Goal: Information Seeking & Learning: Learn about a topic

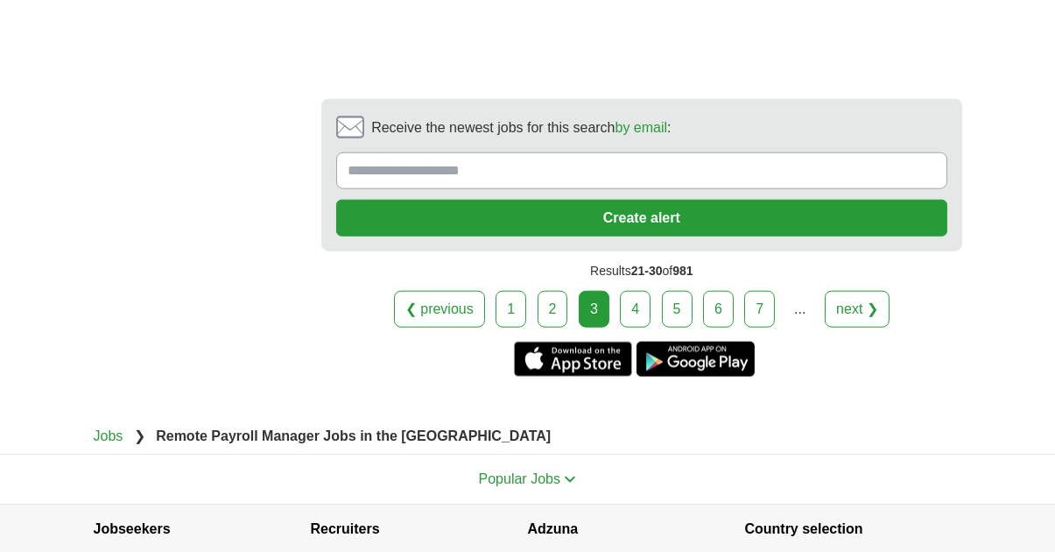
scroll to position [4066, 0]
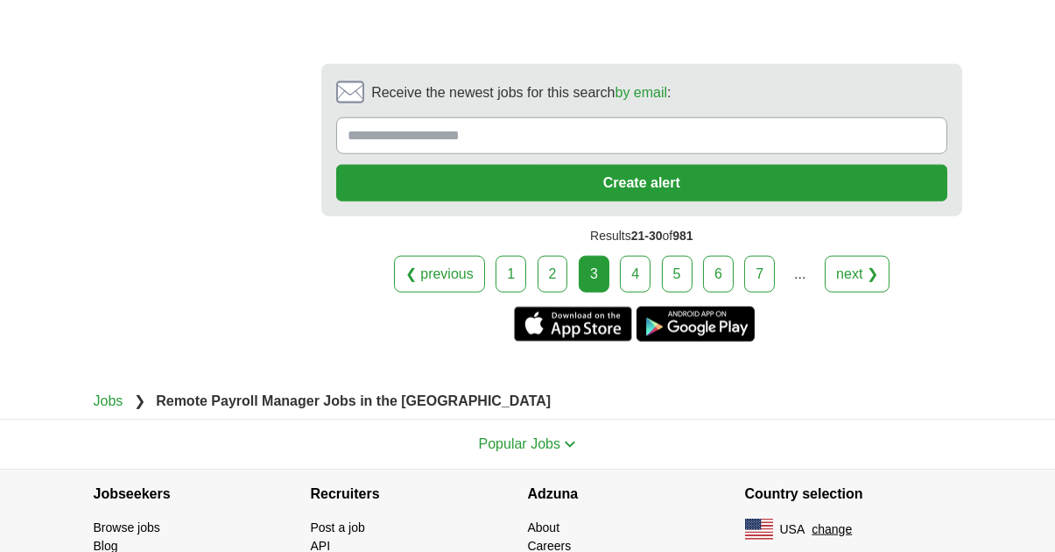
click at [628, 256] on link "4" at bounding box center [635, 274] width 31 height 37
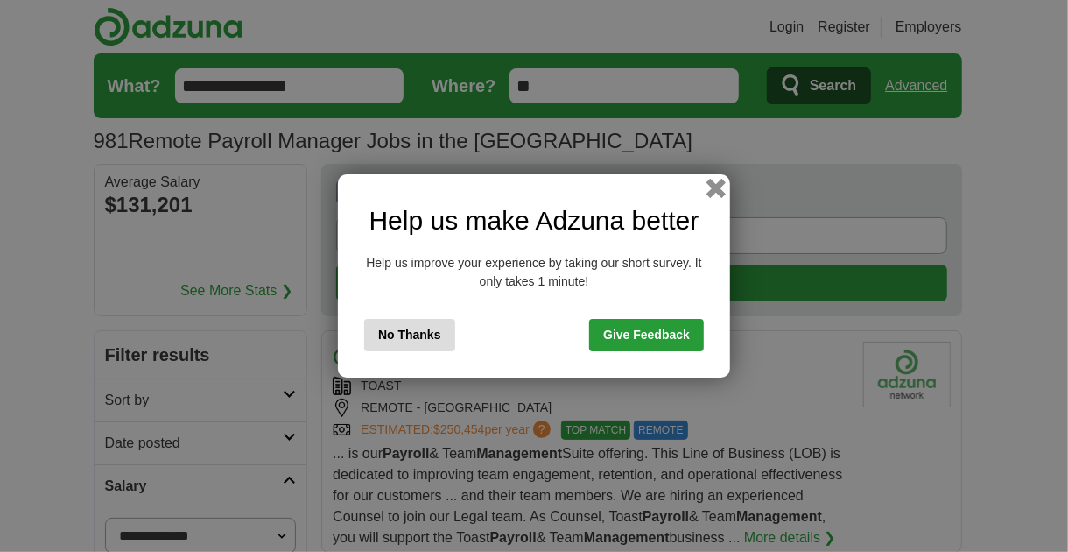
click at [713, 184] on button "button" at bounding box center [715, 188] width 19 height 19
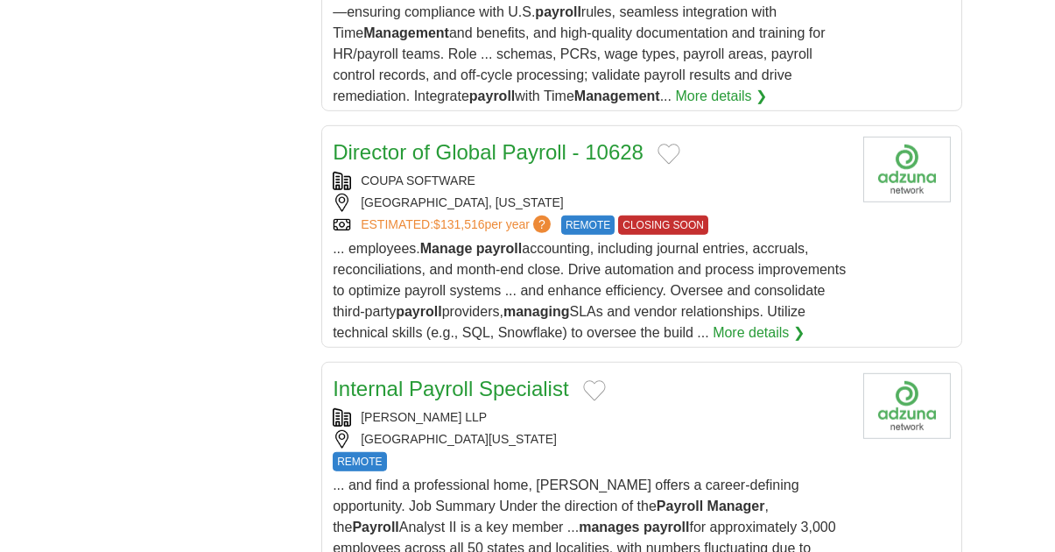
scroll to position [2376, 0]
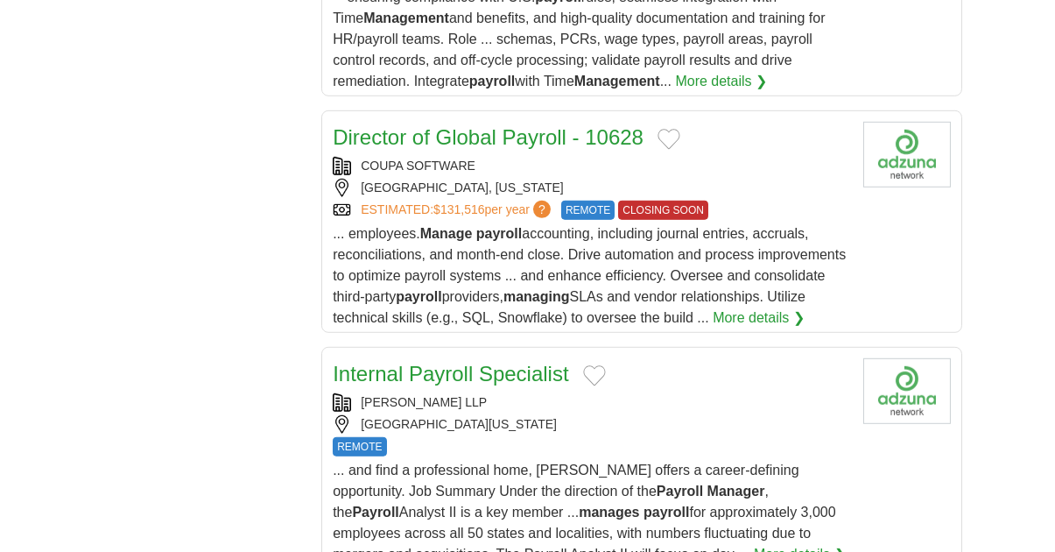
click at [446, 125] on link "Director of Global Payroll - 10628" at bounding box center [488, 137] width 311 height 24
click at [450, 125] on link "Director of Global Payroll - 10628" at bounding box center [488, 137] width 311 height 24
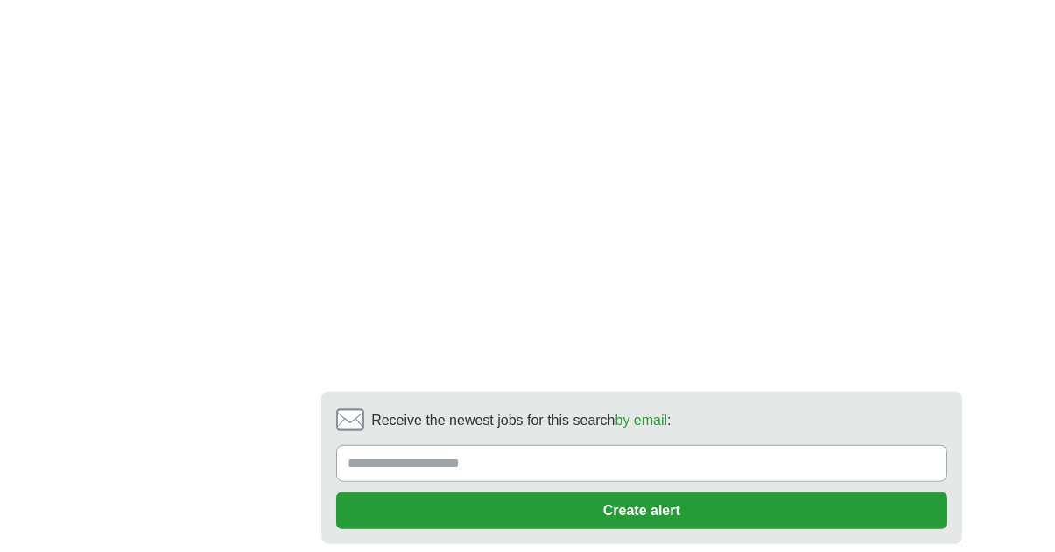
scroll to position [3680, 0]
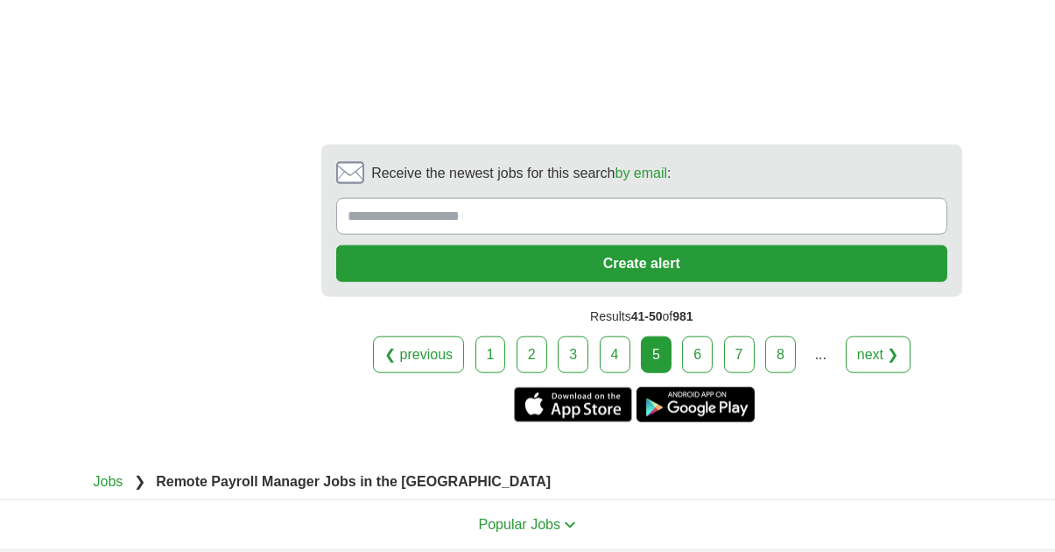
scroll to position [4144, 0]
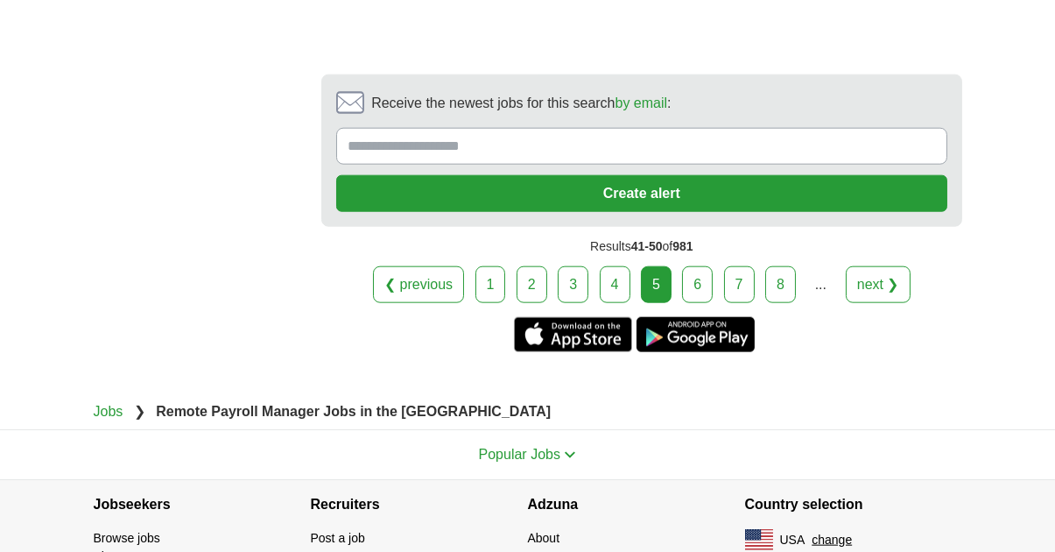
click at [695, 266] on link "6" at bounding box center [697, 284] width 31 height 37
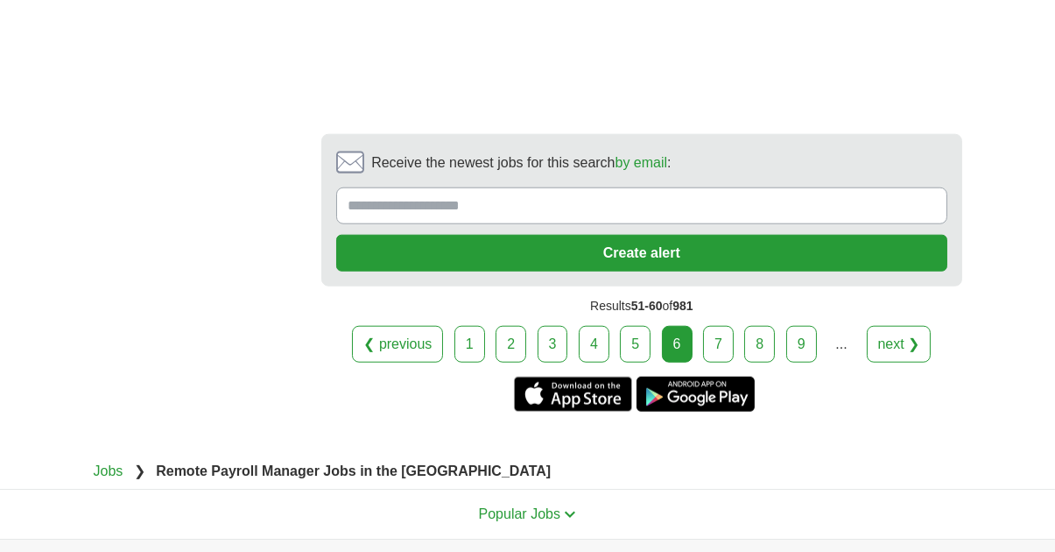
scroll to position [3652, 0]
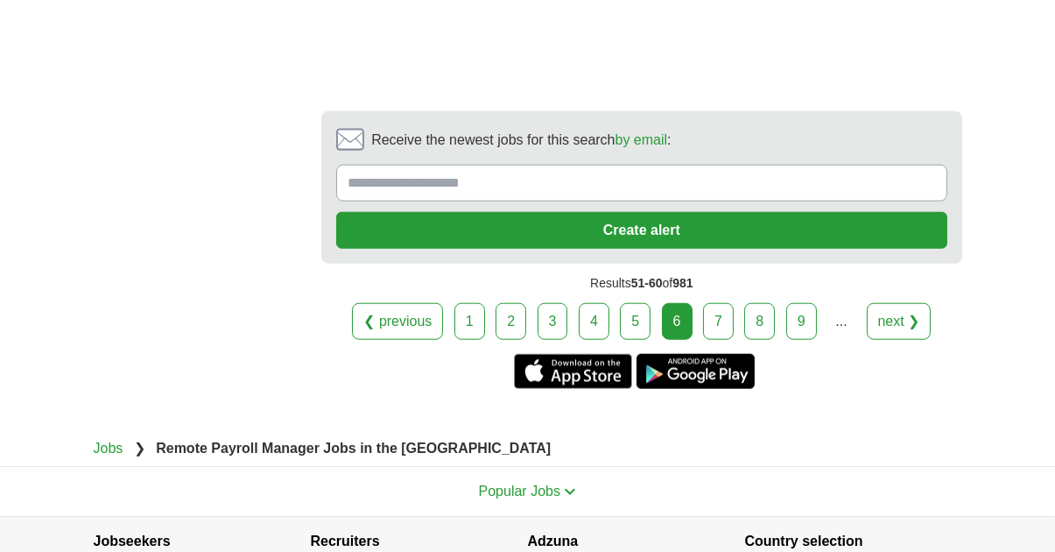
click at [718, 303] on link "7" at bounding box center [718, 321] width 31 height 37
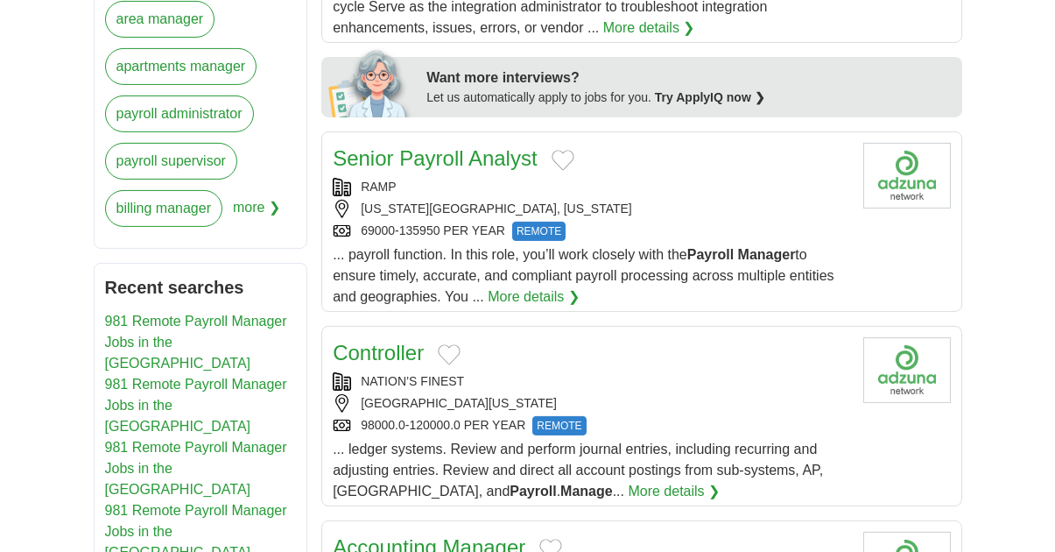
scroll to position [996, 0]
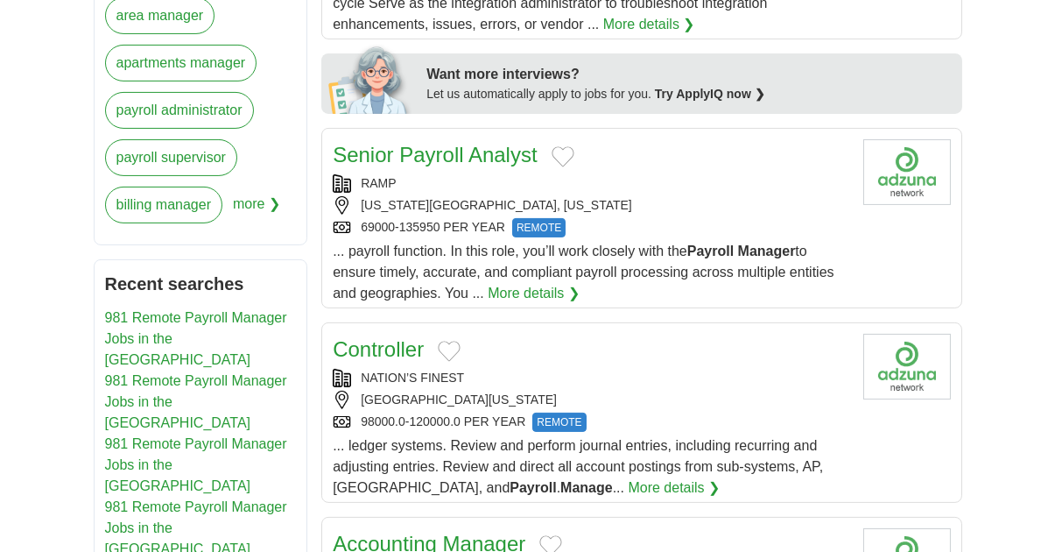
click at [491, 151] on link "Senior Payroll Analyst" at bounding box center [435, 155] width 204 height 24
